Goal: Book appointment/travel/reservation

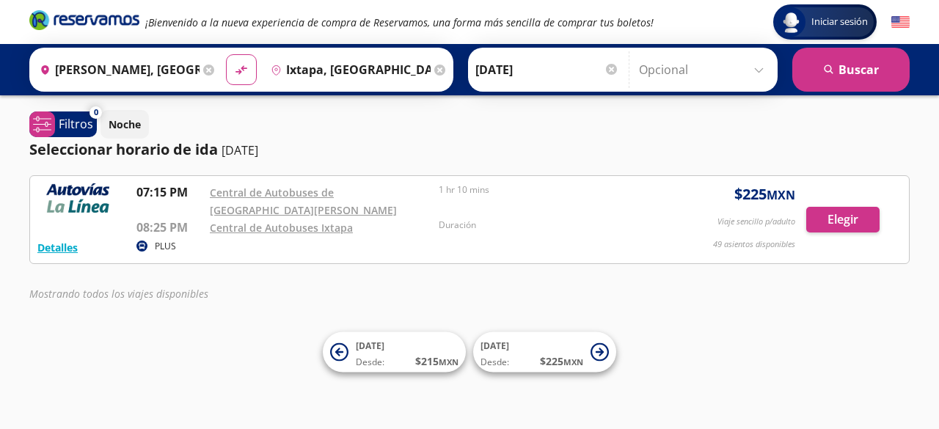
click at [500, 70] on input "[DATE]" at bounding box center [547, 69] width 144 height 37
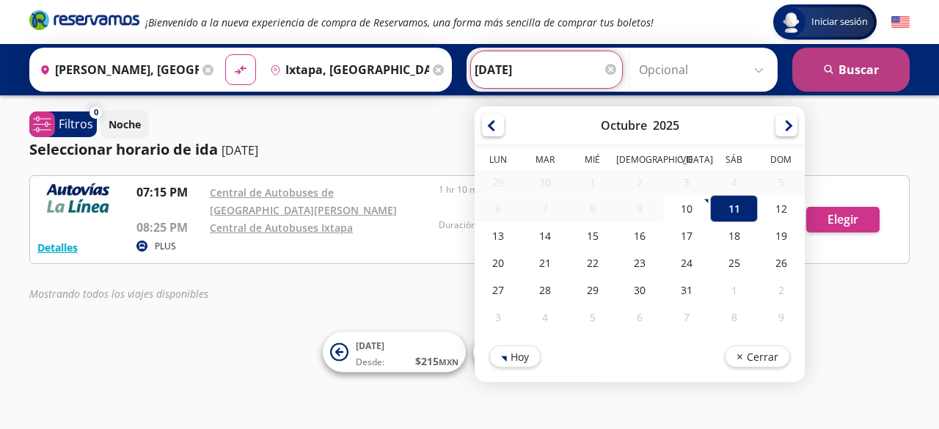
click at [841, 70] on button "search [GEOGRAPHIC_DATA]" at bounding box center [850, 70] width 117 height 44
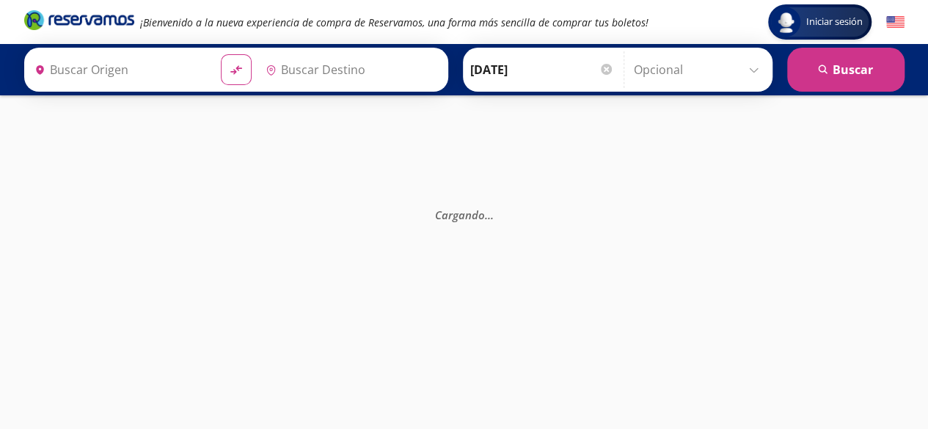
type input "Ixtapa, [GEOGRAPHIC_DATA]"
type input "[PERSON_NAME], [GEOGRAPHIC_DATA]"
